Goal: Information Seeking & Learning: Learn about a topic

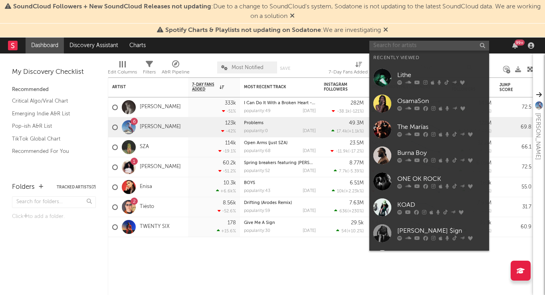
click at [438, 42] on input "text" at bounding box center [430, 46] width 120 height 10
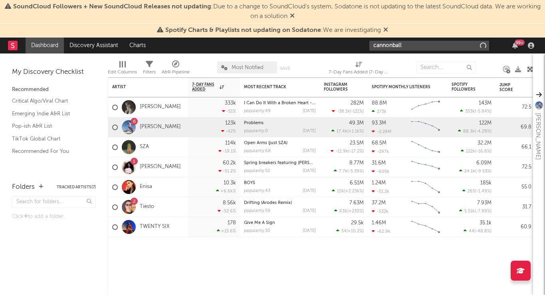
click at [426, 46] on input "cannonball" at bounding box center [430, 46] width 120 height 10
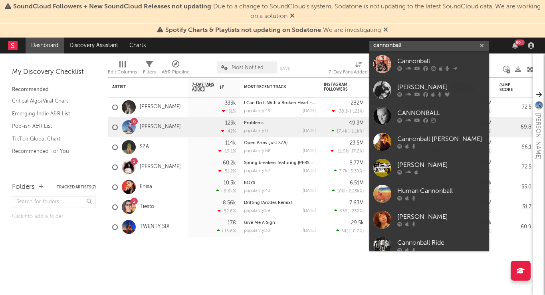
click at [389, 47] on input "cannonball" at bounding box center [430, 46] width 120 height 10
click at [394, 44] on input "cannonball" at bounding box center [430, 46] width 120 height 10
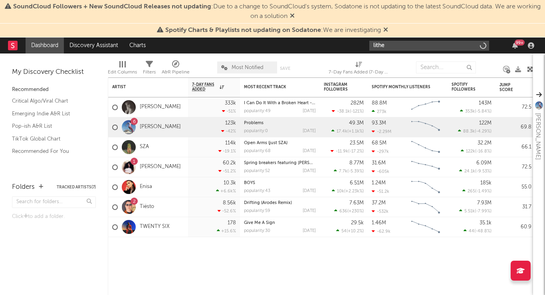
click at [380, 49] on input "lithe" at bounding box center [430, 46] width 120 height 10
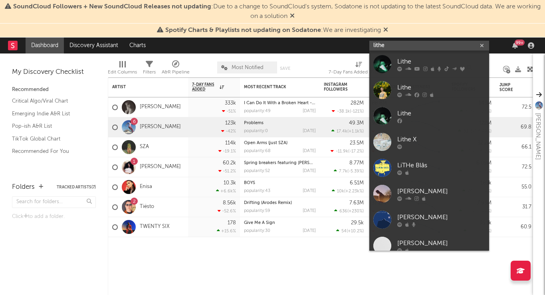
click at [380, 49] on input "lithe" at bounding box center [430, 46] width 120 height 10
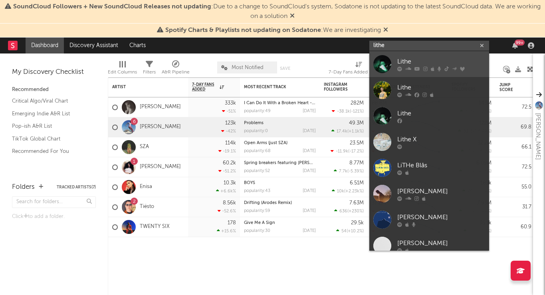
type input "lithe"
click at [383, 57] on div at bounding box center [383, 64] width 18 height 18
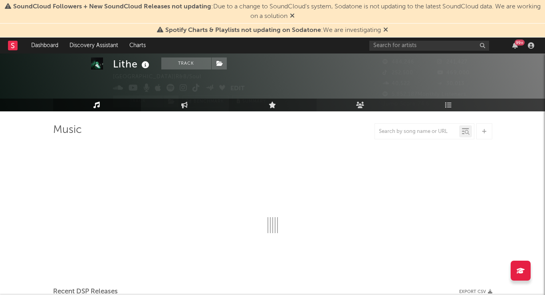
select select "6m"
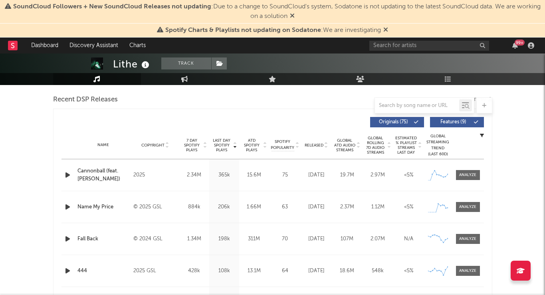
scroll to position [296, 0]
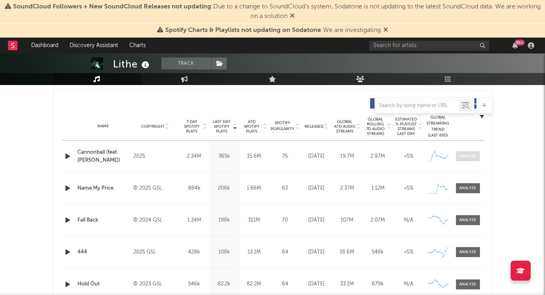
click at [466, 157] on div at bounding box center [468, 156] width 17 height 6
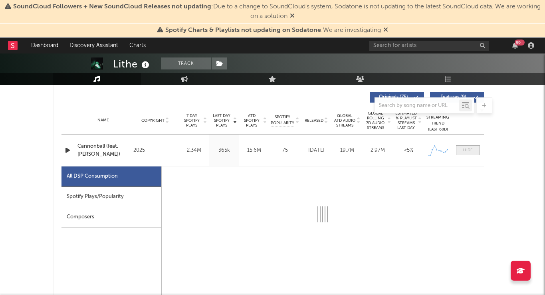
select select "1w"
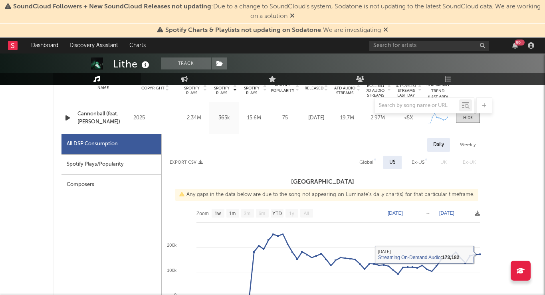
scroll to position [298, 0]
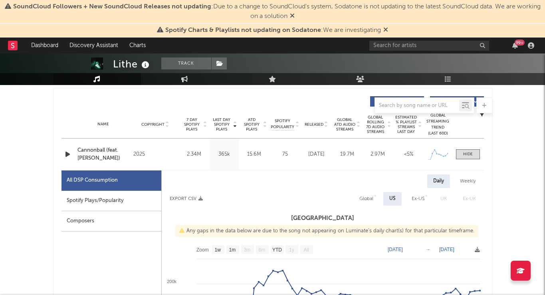
click at [349, 123] on span "Global ATD Audio Streams" at bounding box center [345, 124] width 22 height 14
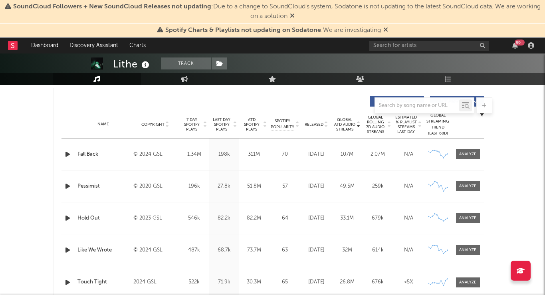
click at [348, 125] on span "Global ATD Audio Streams" at bounding box center [345, 124] width 22 height 14
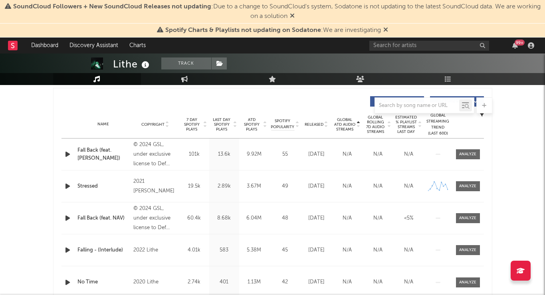
click at [348, 125] on span "Global ATD Audio Streams" at bounding box center [345, 124] width 22 height 14
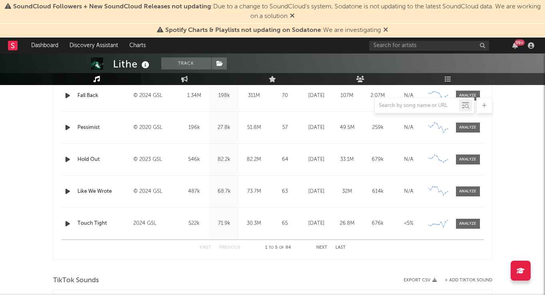
scroll to position [240, 0]
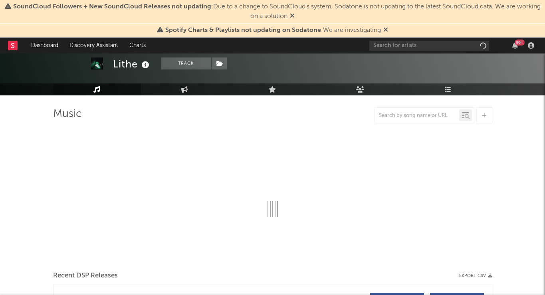
select select "6m"
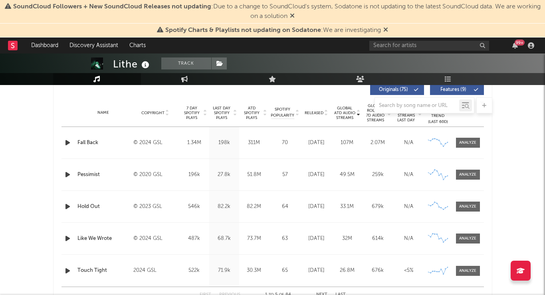
scroll to position [278, 0]
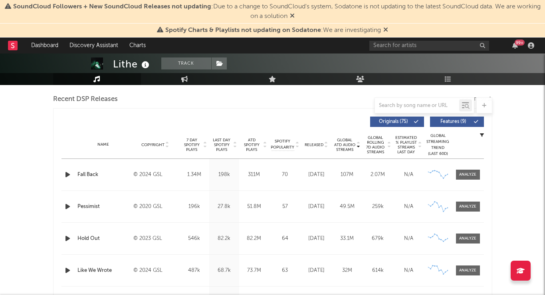
click at [319, 143] on span "Released" at bounding box center [314, 145] width 19 height 5
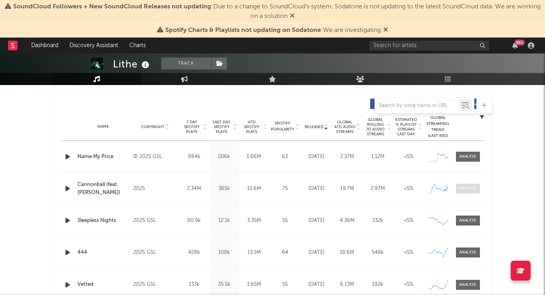
click at [463, 187] on div at bounding box center [468, 189] width 17 height 6
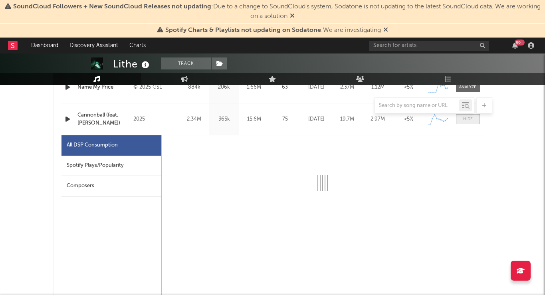
select select "1w"
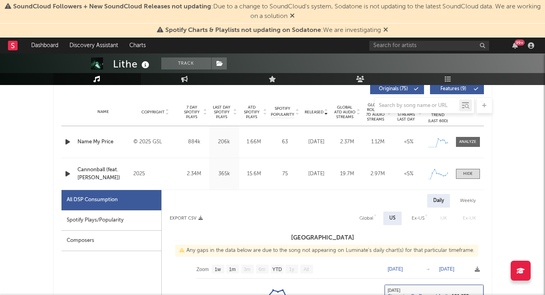
scroll to position [289, 0]
